Goal: Find specific page/section: Find specific page/section

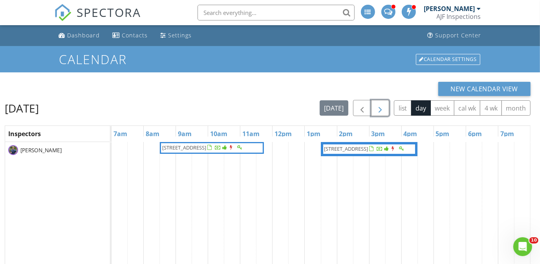
click at [379, 108] on span "button" at bounding box center [380, 107] width 9 height 9
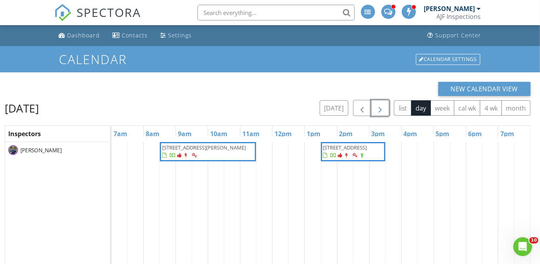
click at [379, 108] on span "button" at bounding box center [380, 107] width 9 height 9
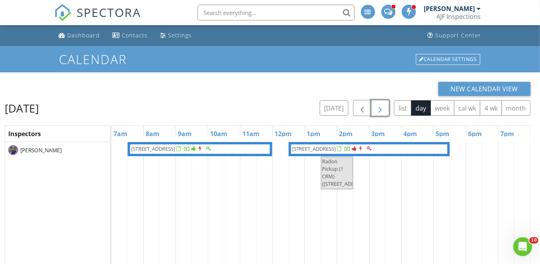
click at [379, 108] on span "button" at bounding box center [380, 107] width 9 height 9
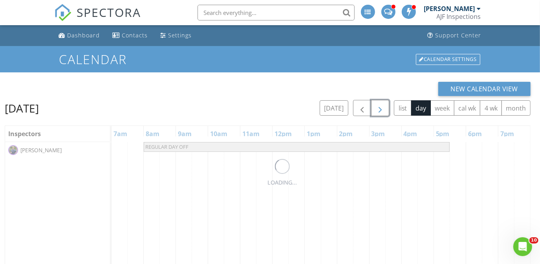
click at [379, 108] on span "button" at bounding box center [380, 107] width 9 height 9
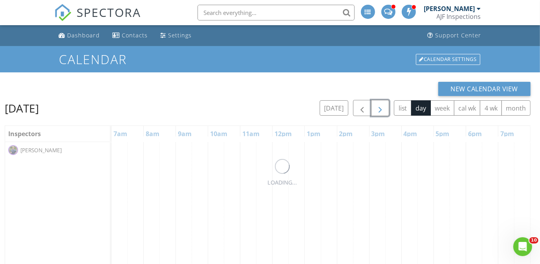
click at [379, 108] on span "button" at bounding box center [380, 107] width 9 height 9
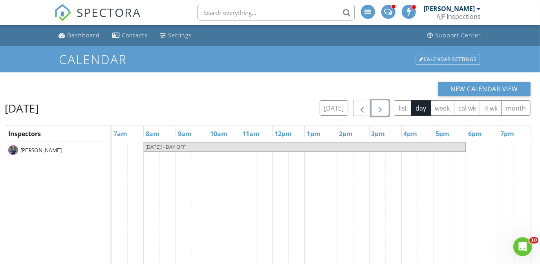
click at [379, 108] on span "button" at bounding box center [380, 107] width 9 height 9
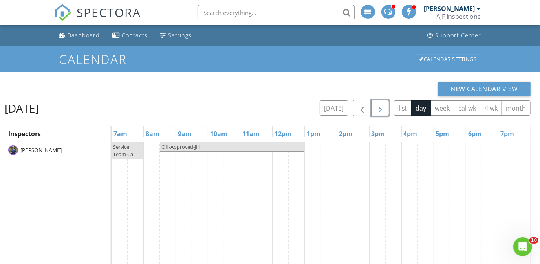
click at [379, 108] on span "button" at bounding box center [380, 107] width 9 height 9
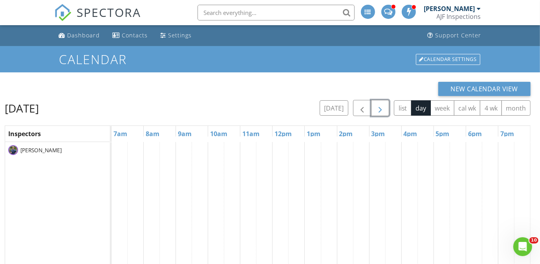
click at [379, 108] on span "button" at bounding box center [380, 107] width 9 height 9
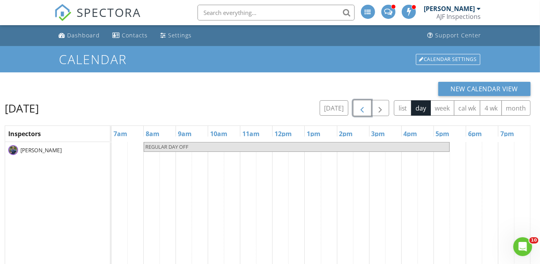
click at [362, 106] on span "button" at bounding box center [362, 107] width 9 height 9
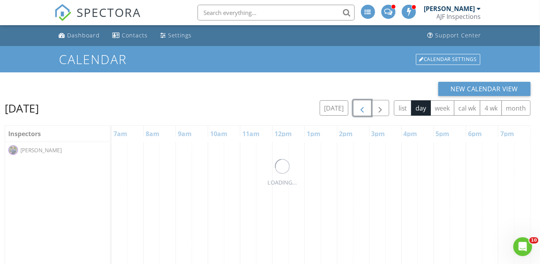
click at [362, 106] on span "button" at bounding box center [362, 107] width 9 height 9
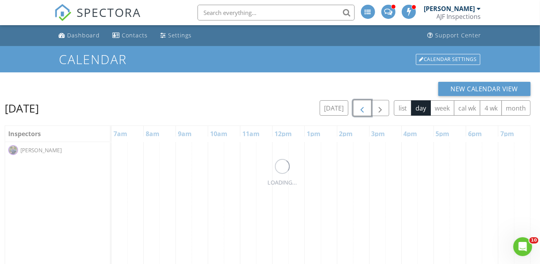
click at [362, 106] on span "button" at bounding box center [362, 107] width 9 height 9
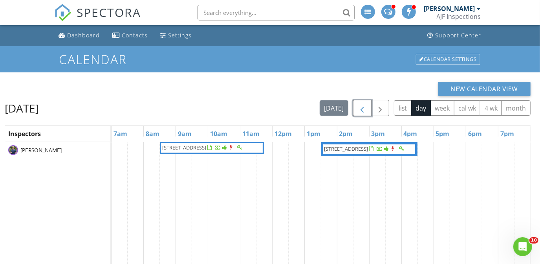
click at [206, 149] on span "4310 E Sacaton St , Phoenix 85044" at bounding box center [184, 147] width 44 height 7
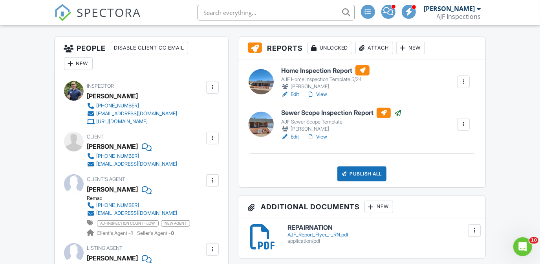
click at [319, 72] on h6 "Home Inspection Report" at bounding box center [325, 70] width 88 height 10
